Goal: Transaction & Acquisition: Book appointment/travel/reservation

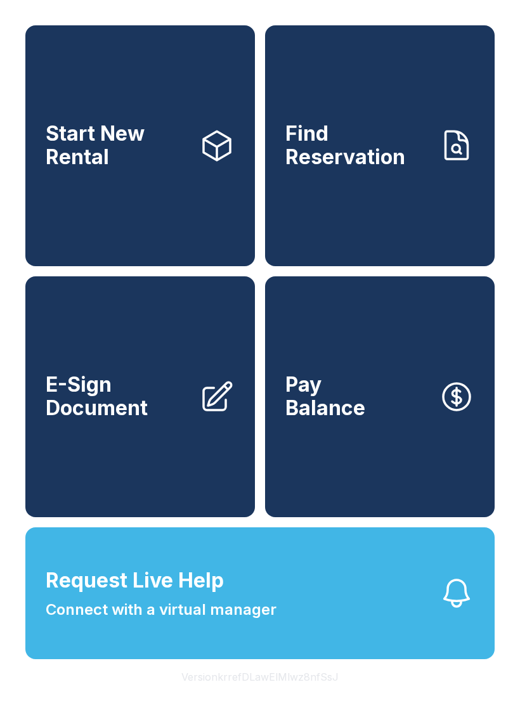
click at [162, 144] on span "Start New Rental" at bounding box center [117, 145] width 143 height 46
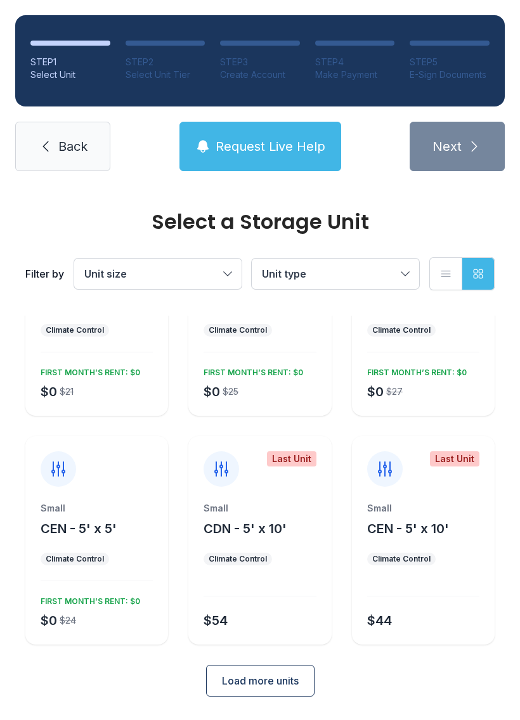
scroll to position [110, 0]
click at [281, 679] on span "Load more units" at bounding box center [260, 681] width 77 height 15
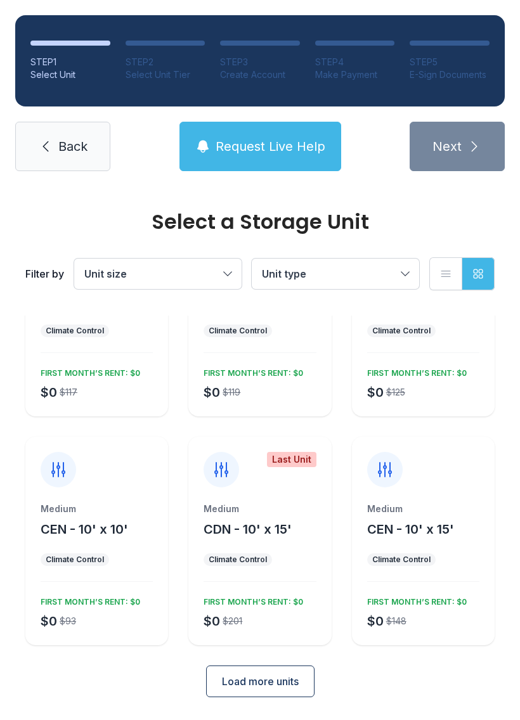
scroll to position [568, 0]
click at [281, 686] on span "Load more units" at bounding box center [260, 681] width 77 height 15
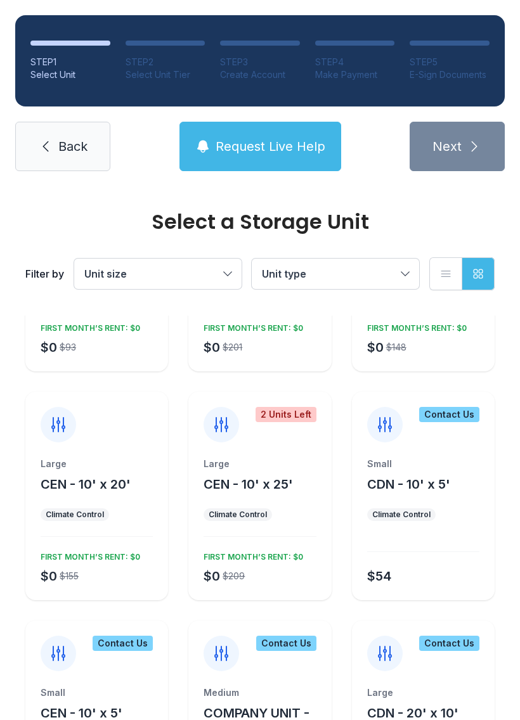
scroll to position [842, 0]
click at [129, 476] on span "CEN - 10' x 20'" at bounding box center [86, 483] width 90 height 15
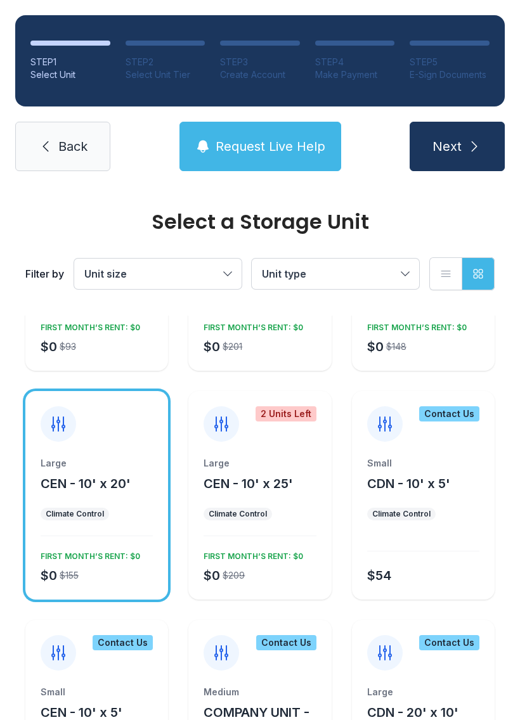
click at [459, 143] on span "Next" at bounding box center [446, 146] width 29 height 18
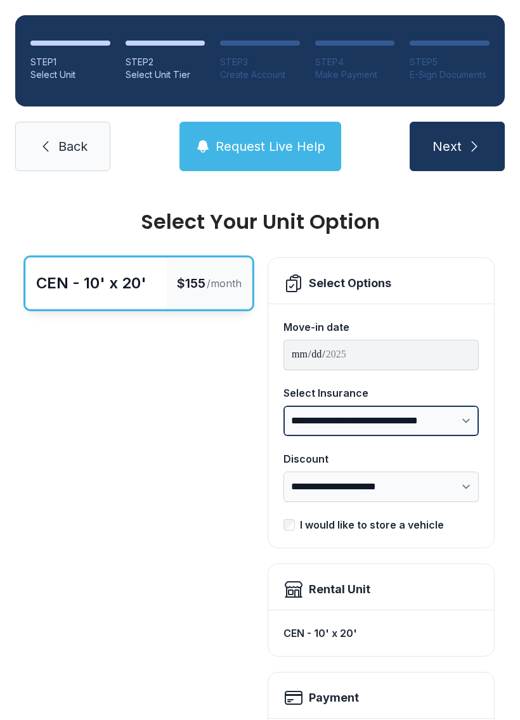
click at [463, 416] on select "**********" at bounding box center [380, 421] width 195 height 30
click at [67, 147] on span "Back" at bounding box center [72, 146] width 29 height 18
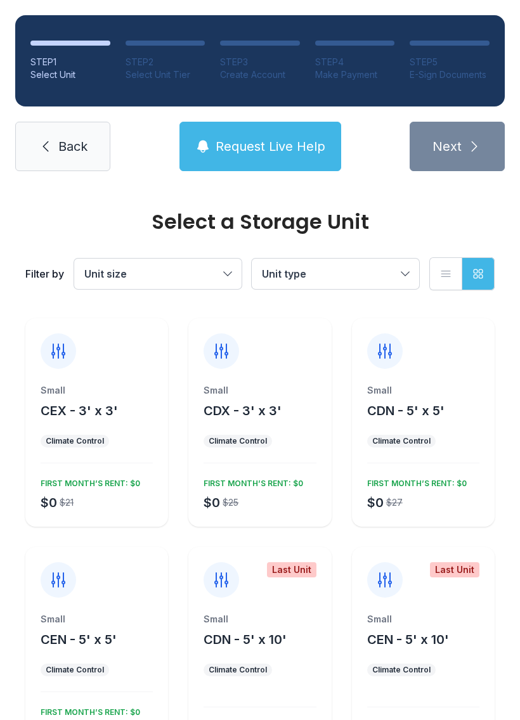
click at [289, 143] on span "Request Live Help" at bounding box center [270, 146] width 110 height 18
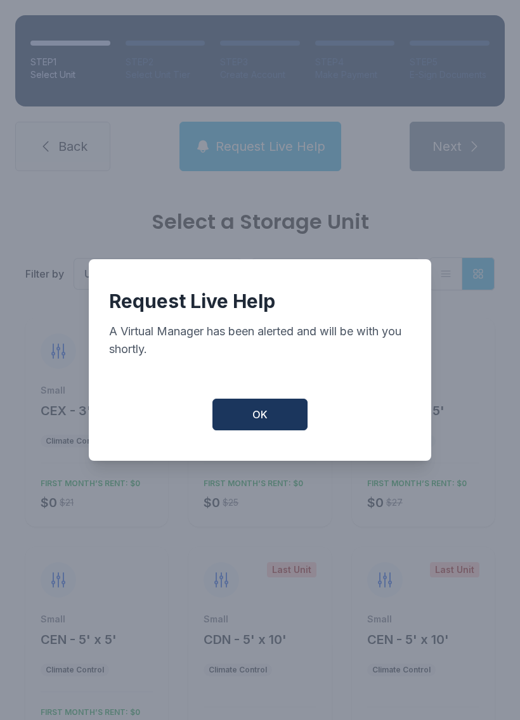
click at [274, 412] on button "OK" at bounding box center [259, 415] width 95 height 32
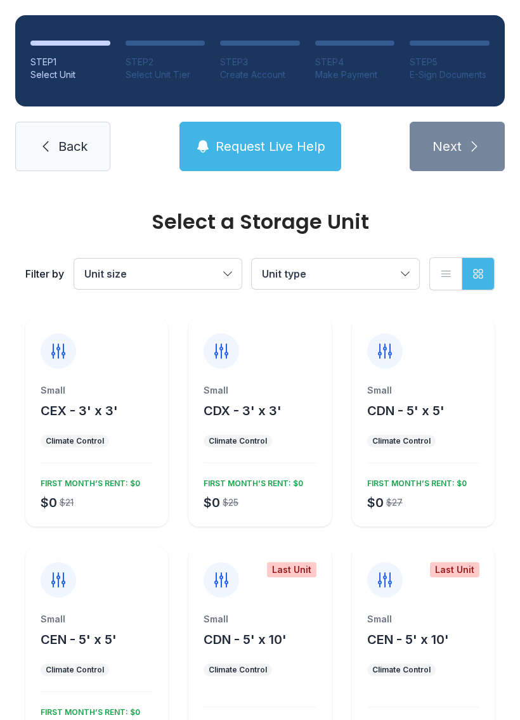
click at [257, 158] on button "Request Live Help" at bounding box center [260, 146] width 162 height 49
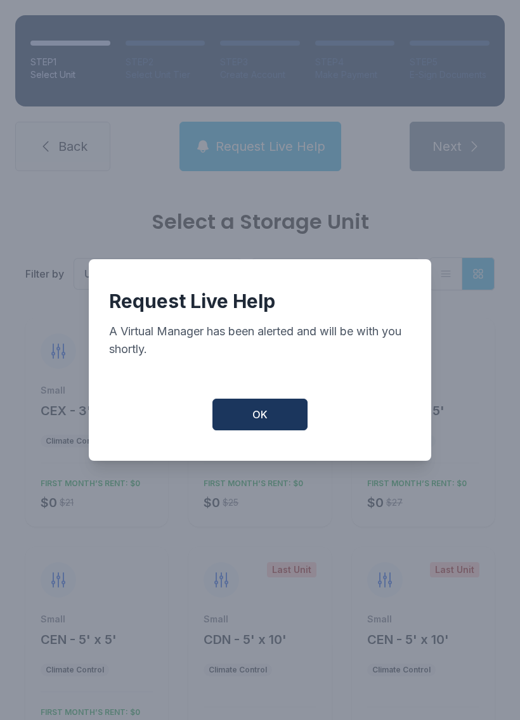
click at [253, 421] on span "OK" at bounding box center [259, 414] width 15 height 15
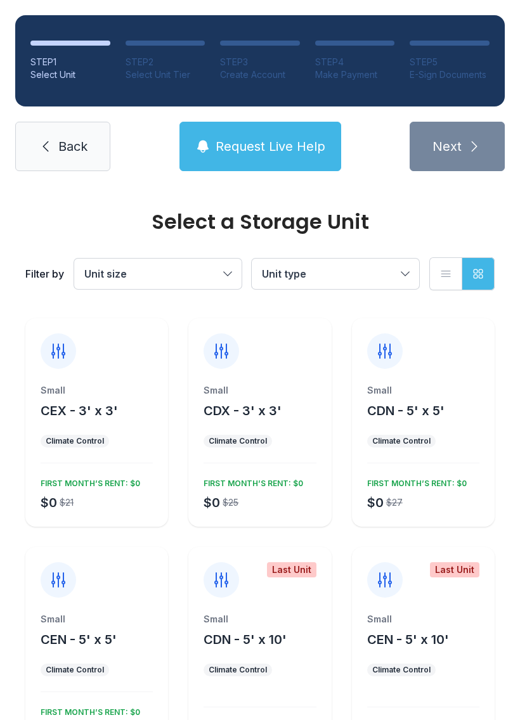
click at [312, 136] on button "Request Live Help" at bounding box center [260, 146] width 162 height 49
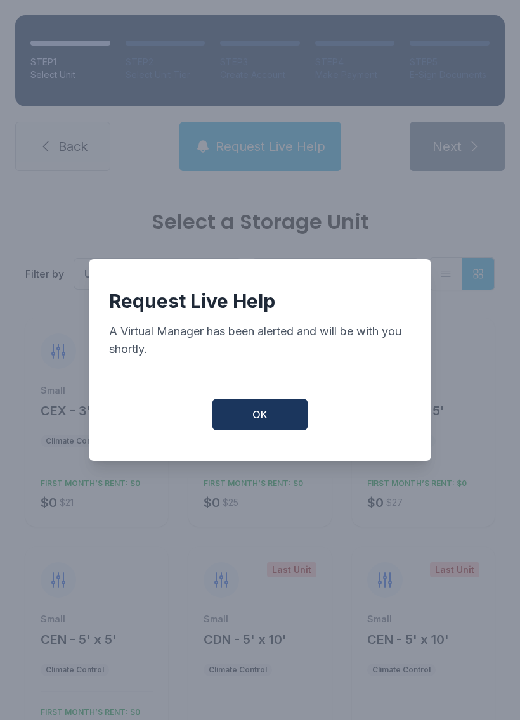
click at [278, 419] on button "OK" at bounding box center [259, 415] width 95 height 32
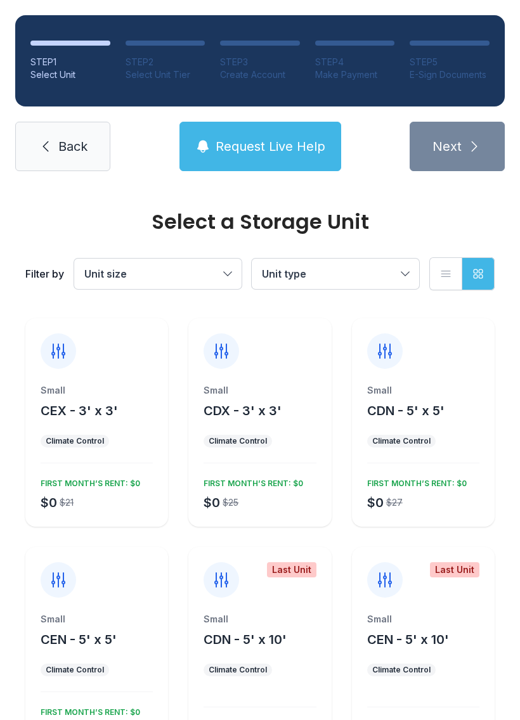
click at [258, 153] on span "Request Live Help" at bounding box center [270, 146] width 110 height 18
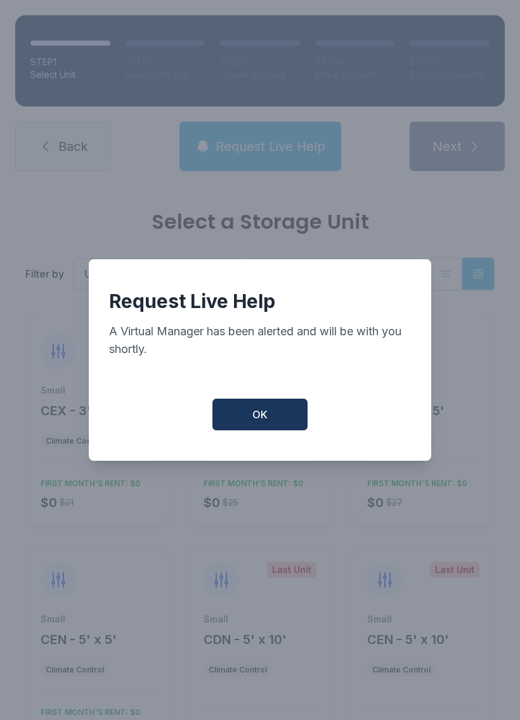
click at [264, 422] on span "OK" at bounding box center [259, 414] width 15 height 15
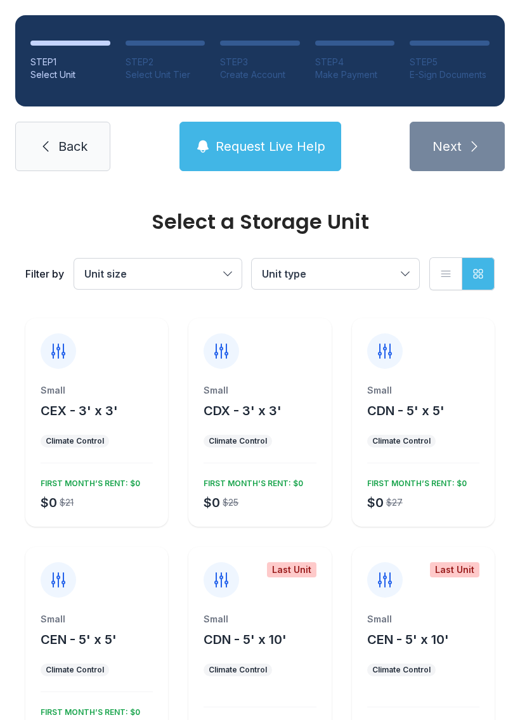
click at [269, 146] on span "Request Live Help" at bounding box center [270, 146] width 110 height 18
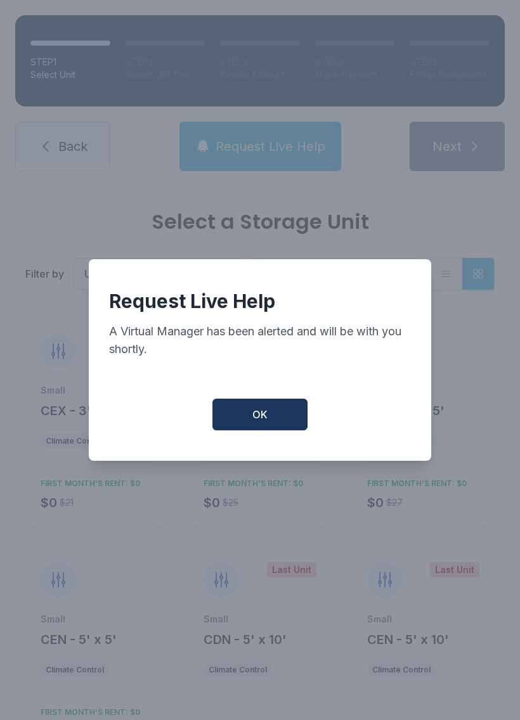
click at [260, 430] on button "OK" at bounding box center [259, 415] width 95 height 32
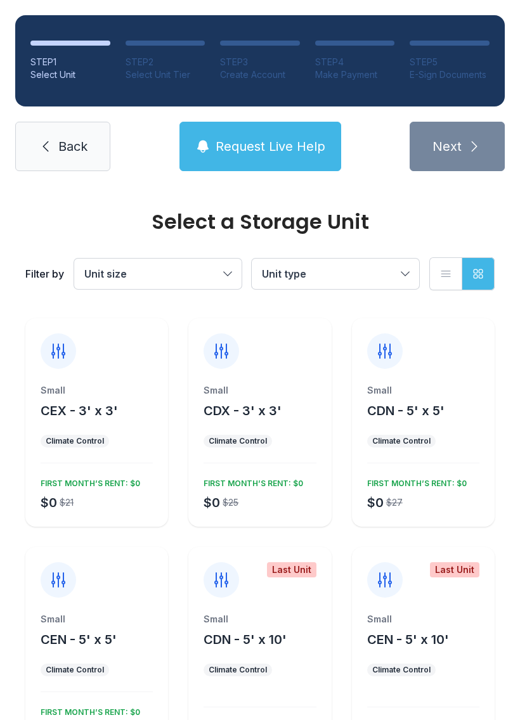
click at [274, 139] on span "Request Live Help" at bounding box center [270, 146] width 110 height 18
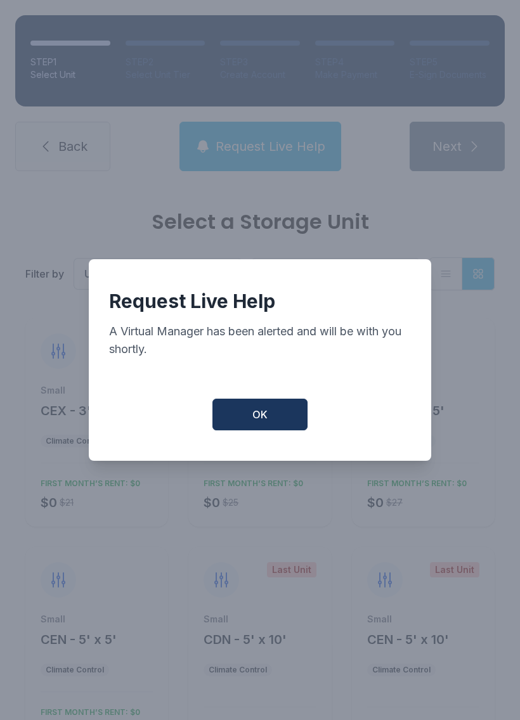
click at [248, 412] on button "OK" at bounding box center [259, 415] width 95 height 32
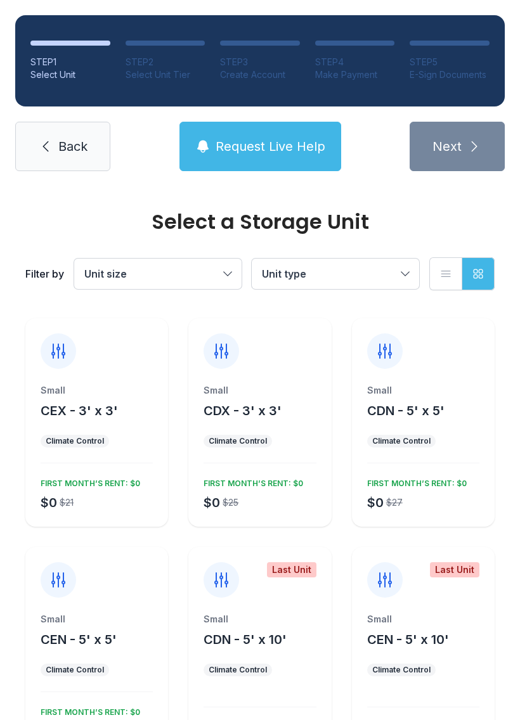
click at [258, 141] on span "Request Live Help" at bounding box center [270, 146] width 110 height 18
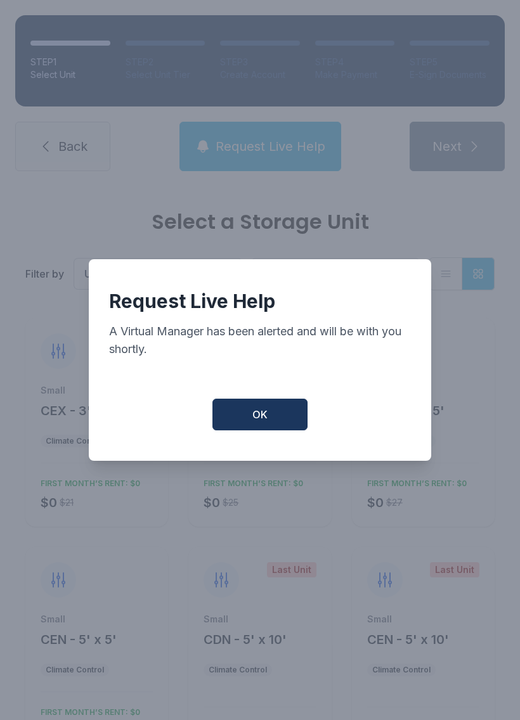
click at [258, 418] on span "OK" at bounding box center [259, 414] width 15 height 15
